Goal: Task Accomplishment & Management: Use online tool/utility

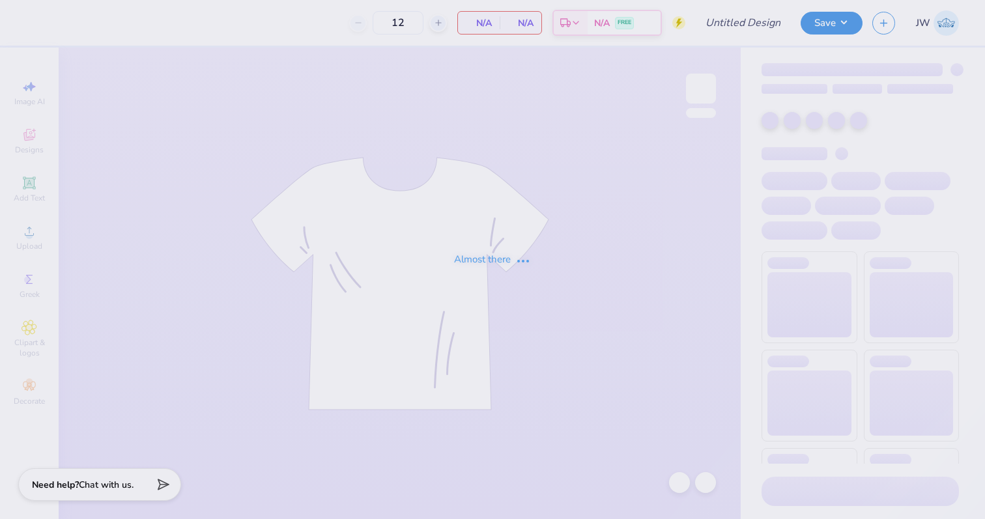
type input "ADPi Seniors"
type input "16"
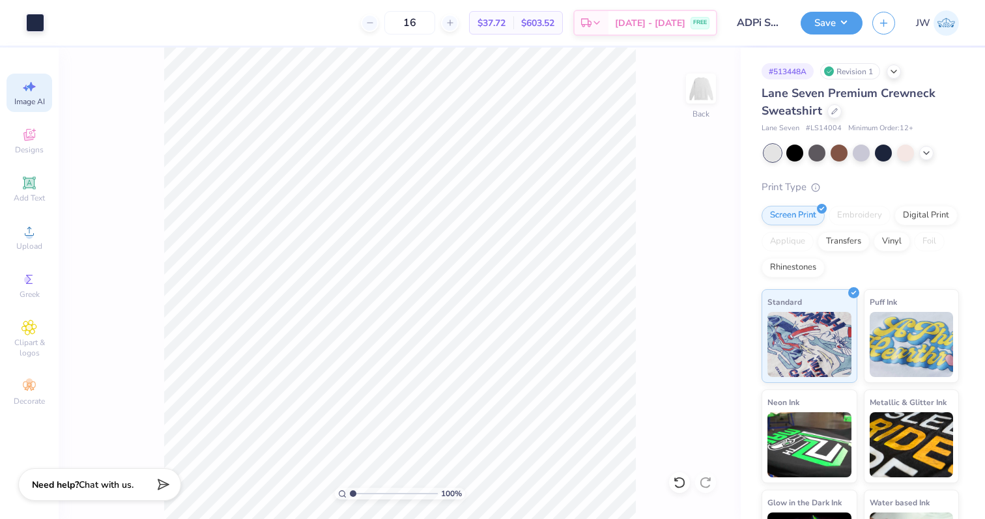
click at [24, 89] on icon at bounding box center [30, 87] width 16 height 16
select select "4"
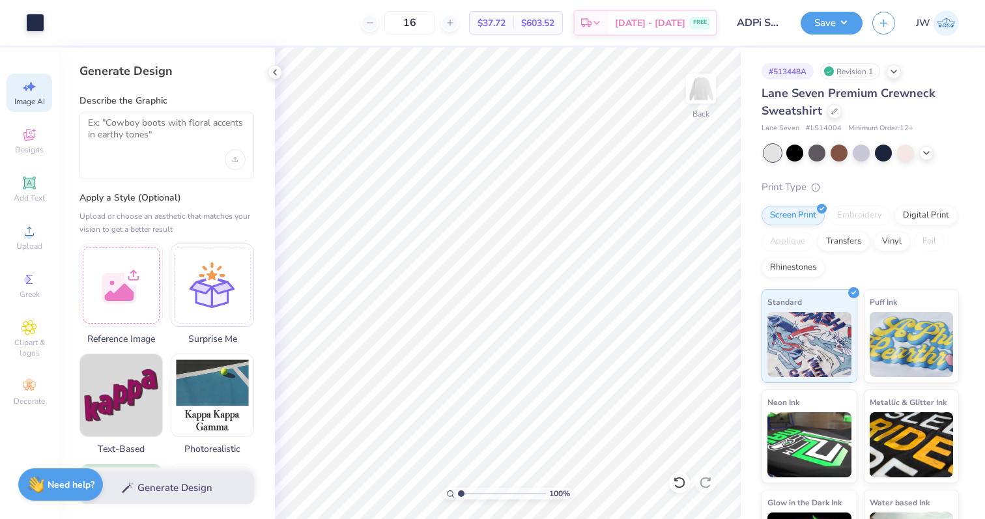
click at [167, 107] on label "Describe the Graphic" at bounding box center [167, 100] width 175 height 13
click at [102, 323] on div at bounding box center [121, 283] width 83 height 83
click at [87, 118] on div at bounding box center [167, 146] width 175 height 66
click at [114, 120] on textarea at bounding box center [167, 133] width 158 height 33
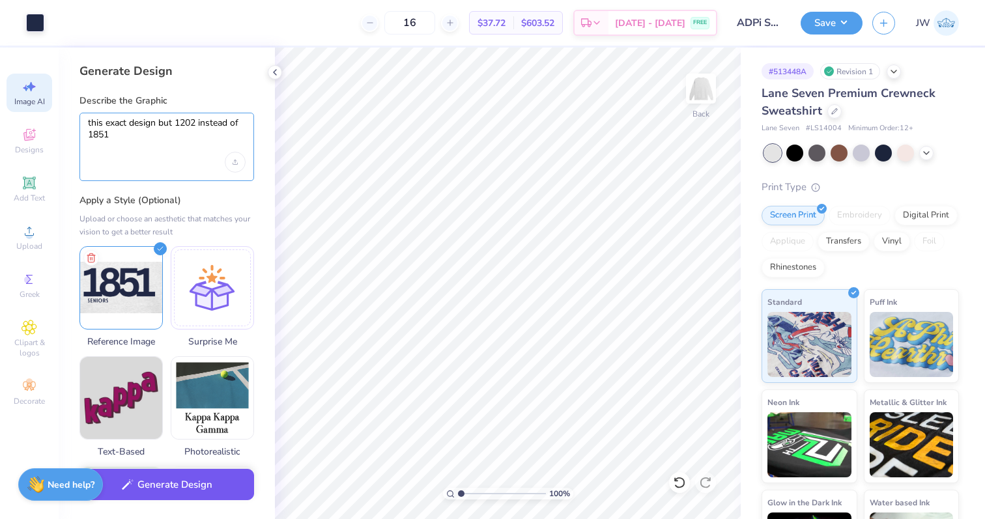
type textarea "this exact design but 1202 instead of 1851"
click at [131, 497] on button "Generate Design" at bounding box center [167, 485] width 175 height 32
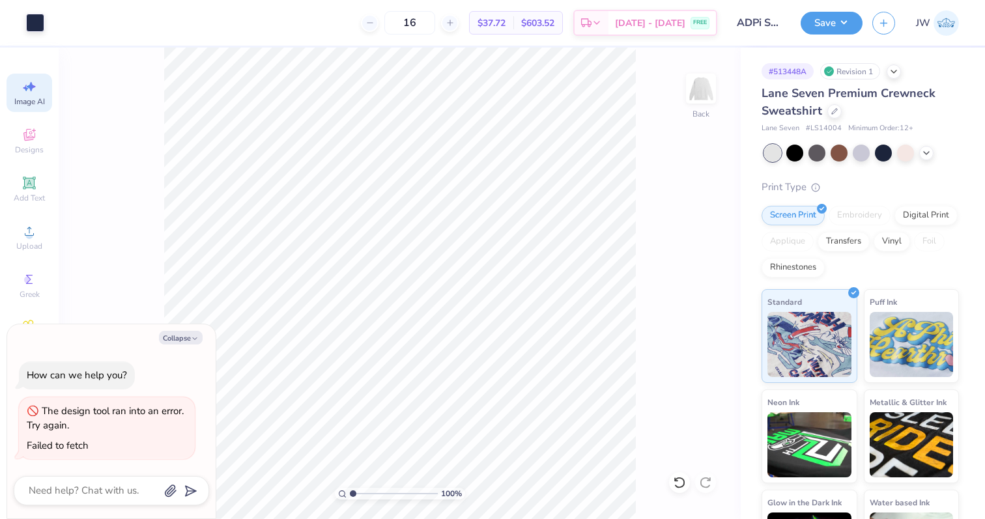
scroll to position [0, 29]
click at [23, 102] on span "Image AI" at bounding box center [29, 101] width 31 height 10
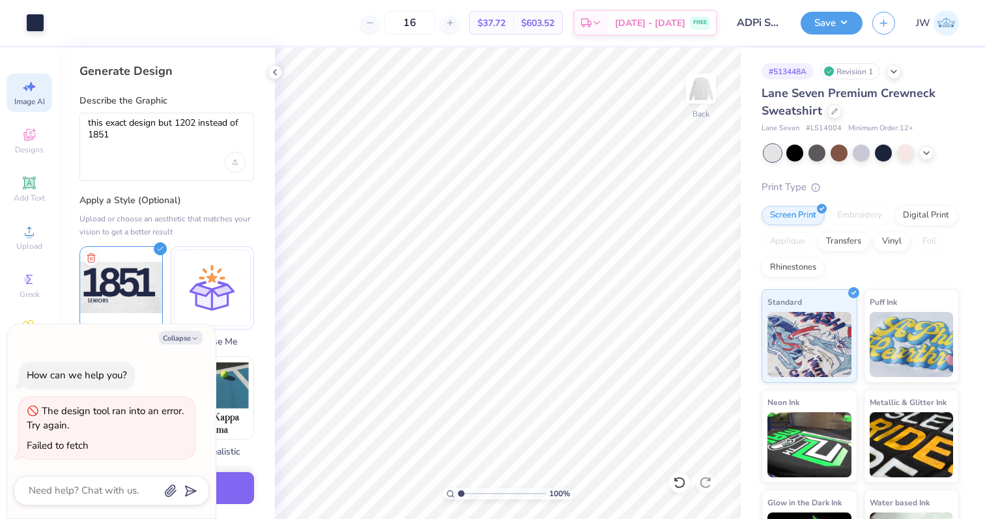
scroll to position [0, 0]
click at [188, 340] on button "Collapse" at bounding box center [181, 338] width 44 height 14
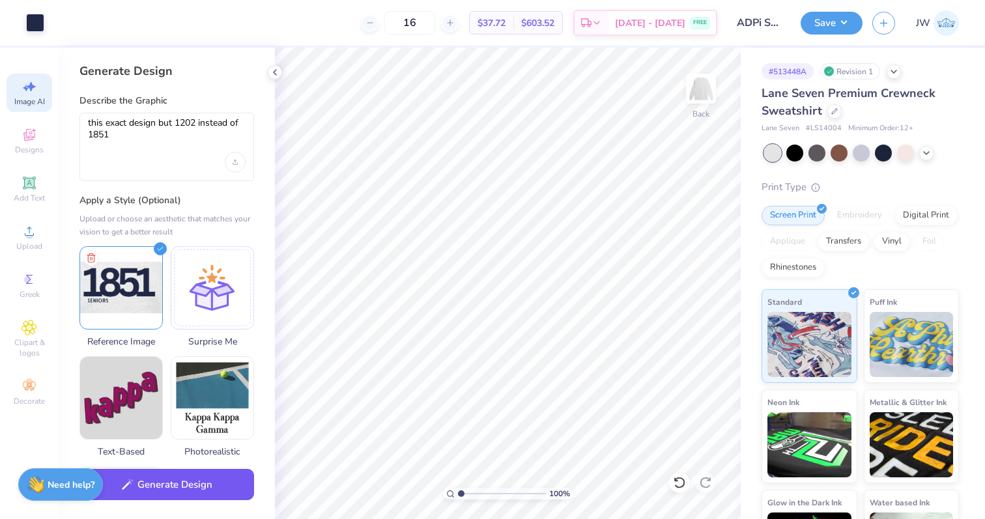
click at [183, 493] on button "Generate Design" at bounding box center [167, 485] width 175 height 32
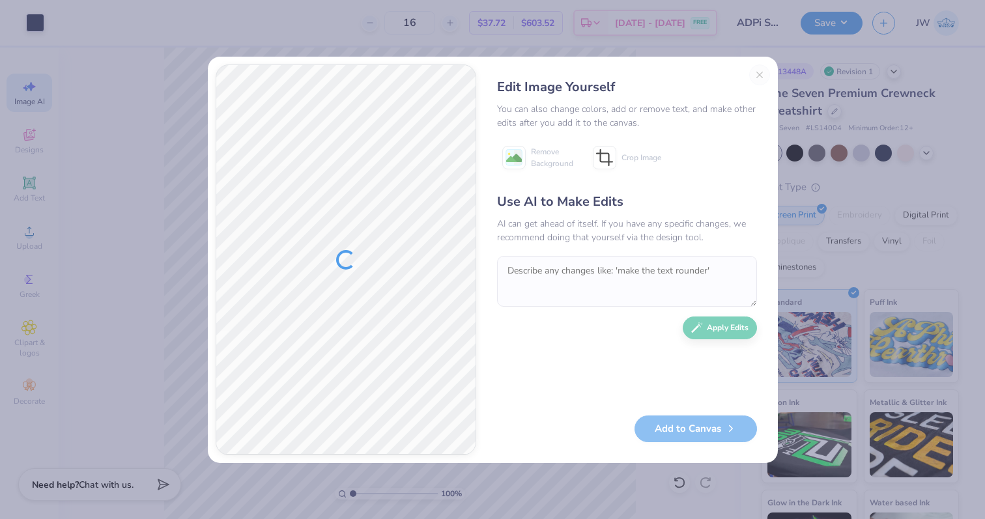
click at [757, 78] on div "Edit Image Yourself You can also change colors, add or remove text, and make ot…" at bounding box center [627, 260] width 286 height 391
click at [759, 70] on div "Edit Image Yourself You can also change colors, add or remove text, and make ot…" at bounding box center [627, 260] width 286 height 391
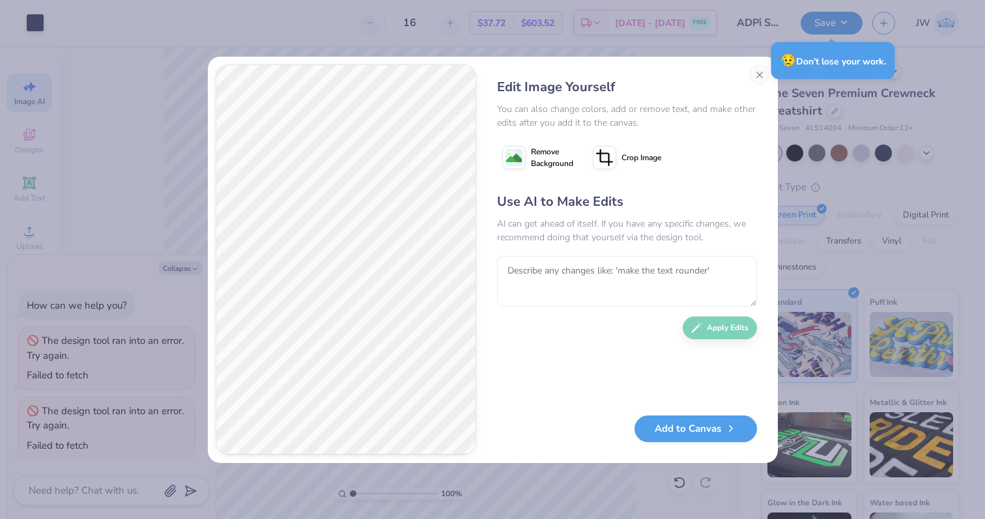
type textarea "x"
